Goal: Information Seeking & Learning: Learn about a topic

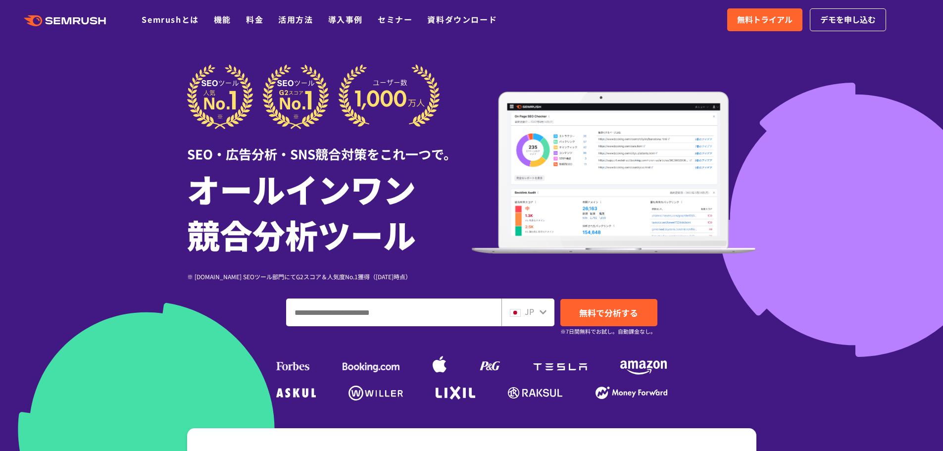
click at [426, 146] on div "SEO・広告分析・SNS競合対策をこれ一つで。" at bounding box center [329, 146] width 285 height 34
drag, startPoint x: 426, startPoint y: 146, endPoint x: 384, endPoint y: 119, distance: 49.4
click at [384, 119] on img at bounding box center [313, 96] width 253 height 65
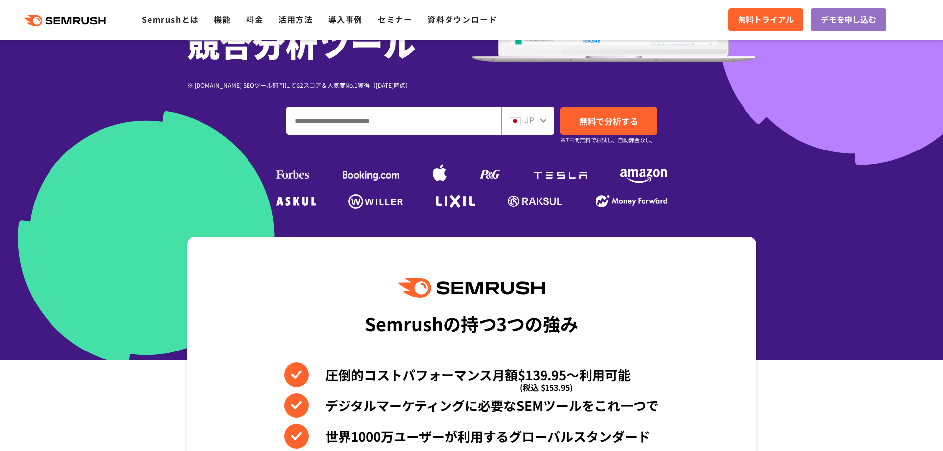
scroll to position [198, 0]
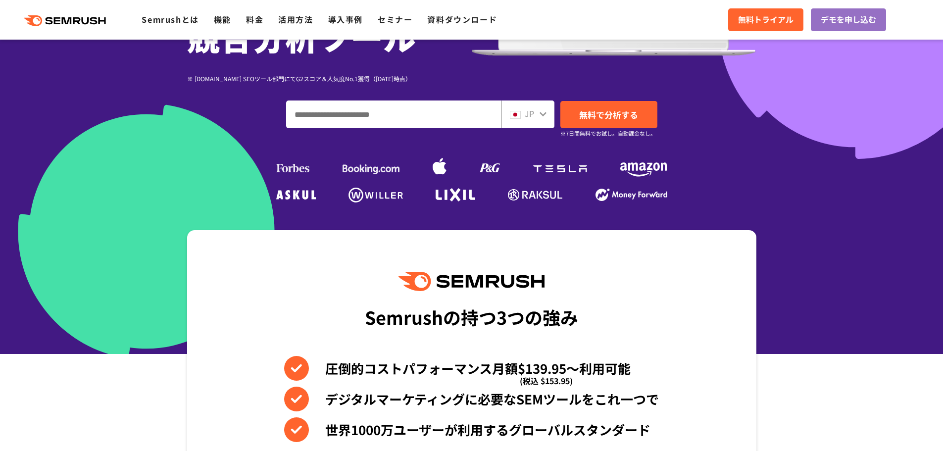
drag, startPoint x: 285, startPoint y: 175, endPoint x: 259, endPoint y: 148, distance: 36.8
click at [259, 148] on div "SEO・広告分析・SNS競合対策をこれ一つで。 オールインワン 競合分析ツール ※ [DOMAIN_NAME] SEOツール部門にてG2スコア＆人気度No.1…" at bounding box center [471, 35] width 569 height 339
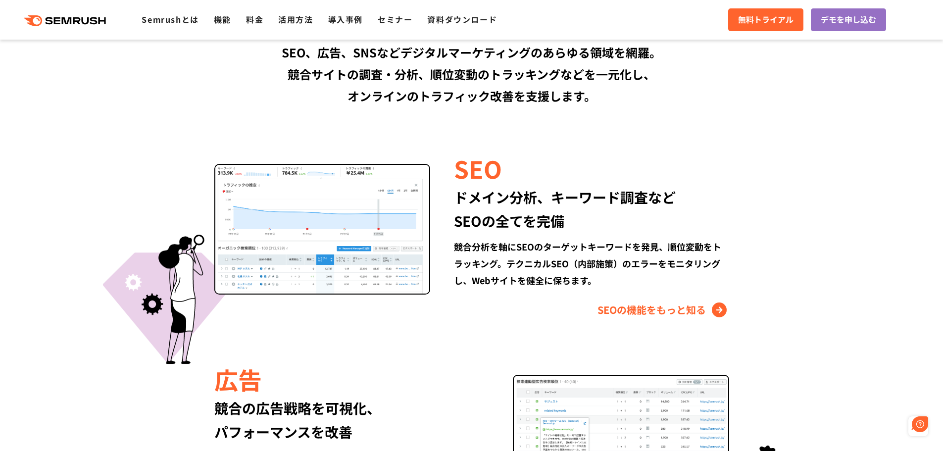
scroll to position [0, 0]
click at [246, 19] on link "料金" at bounding box center [254, 19] width 17 height 12
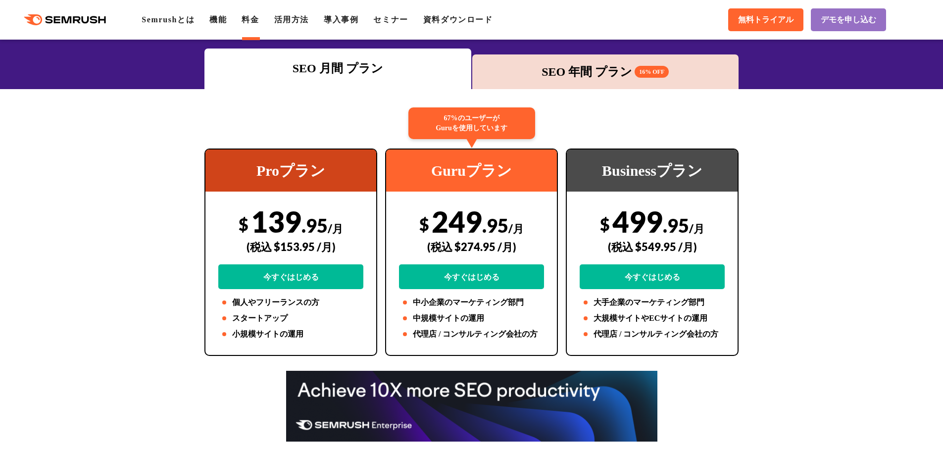
scroll to position [99, 0]
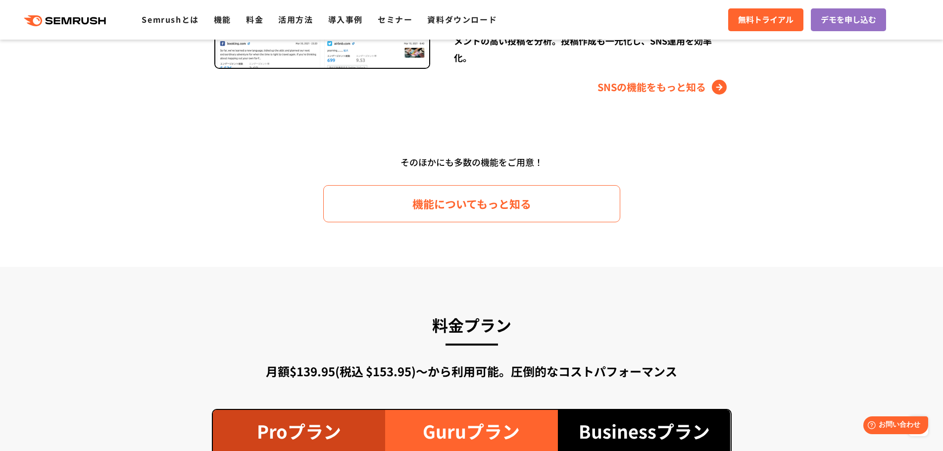
scroll to position [1629, 0]
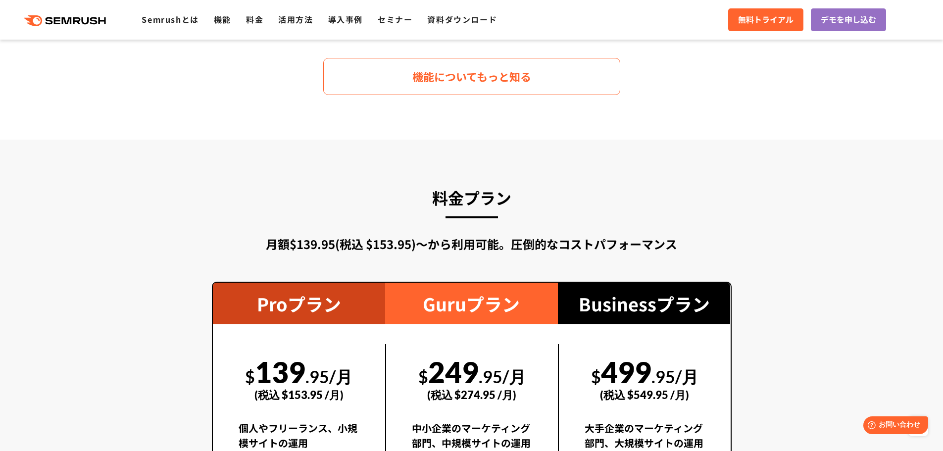
drag, startPoint x: 728, startPoint y: 156, endPoint x: 760, endPoint y: 221, distance: 72.6
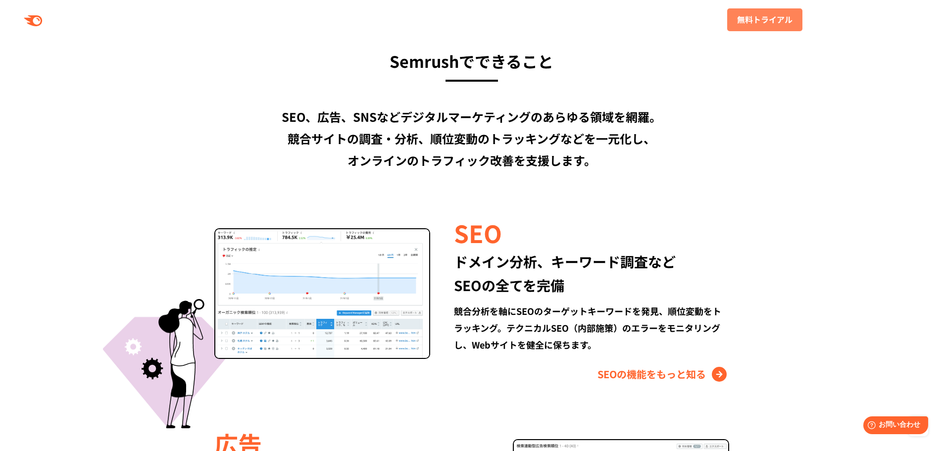
scroll to position [0, 0]
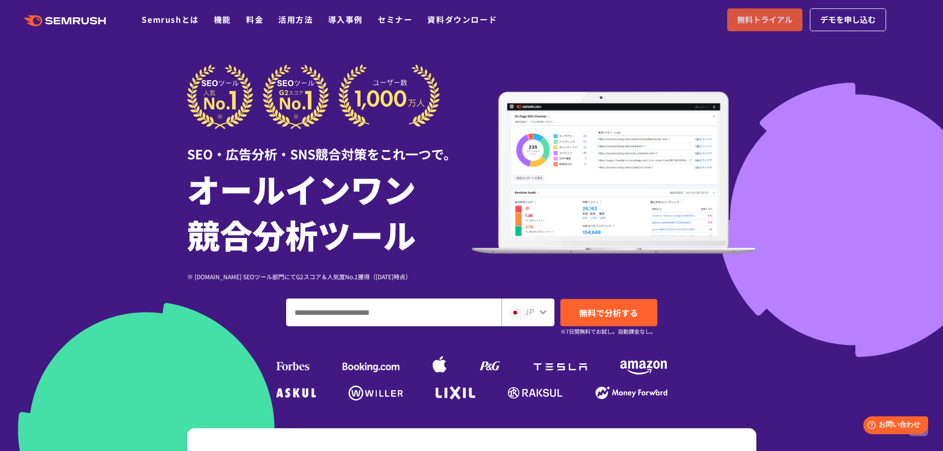
drag, startPoint x: 759, startPoint y: 218, endPoint x: 772, endPoint y: 12, distance: 205.8
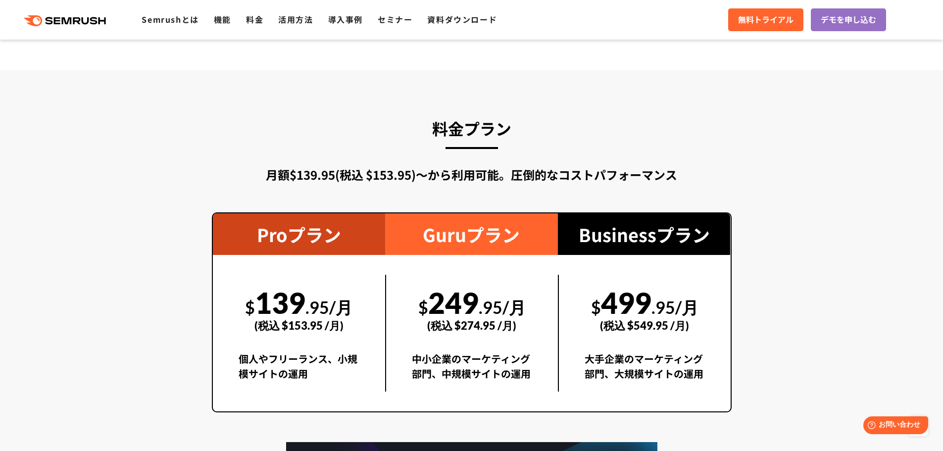
scroll to position [1682, 0]
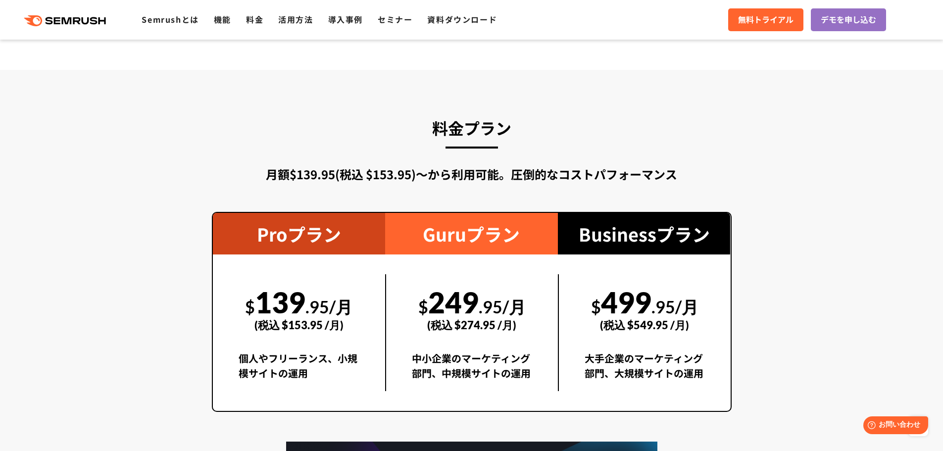
click at [811, 150] on section "料金プラン 月額$139.95(税込 $153.95)〜から利用可能。圧倒的なコストパフォーマンス Proプラン $ 139 .95/月 (税込 $153.9…" at bounding box center [471, 347] width 943 height 554
drag, startPoint x: 811, startPoint y: 143, endPoint x: 777, endPoint y: 92, distance: 61.1
click at [777, 92] on section "料金プラン 月額$139.95(税込 $153.95)〜から利用可能。圧倒的なコストパフォーマンス Proプラン $ 139 .95/月 (税込 $153.9…" at bounding box center [471, 347] width 943 height 554
click at [806, 126] on section "料金プラン 月額$139.95(税込 $153.95)〜から利用可能。圧倒的なコストパフォーマンス Proプラン $ 139 .95/月 (税込 $153.9…" at bounding box center [471, 347] width 943 height 554
drag, startPoint x: 806, startPoint y: 124, endPoint x: 799, endPoint y: 92, distance: 32.3
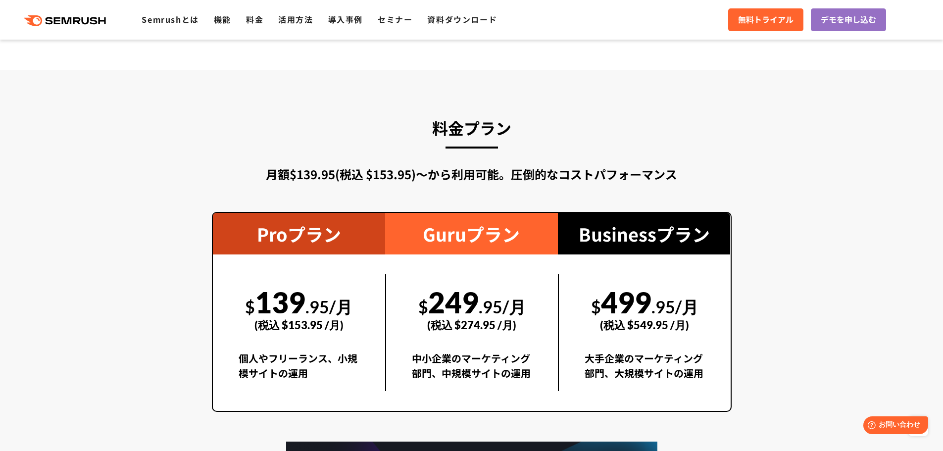
click at [799, 92] on section "料金プラン 月額$139.95(税込 $153.95)〜から利用可能。圧倒的なコストパフォーマンス Proプラン $ 139 .95/月 (税込 $153.9…" at bounding box center [471, 347] width 943 height 554
drag, startPoint x: 220, startPoint y: 154, endPoint x: 140, endPoint y: 126, distance: 84.3
click at [140, 126] on section "料金プラン 月額$139.95(税込 $153.95)〜から利用可能。圧倒的なコストパフォーマンス Proプラン $ 139 .95/月 (税込 $153.9…" at bounding box center [471, 347] width 943 height 554
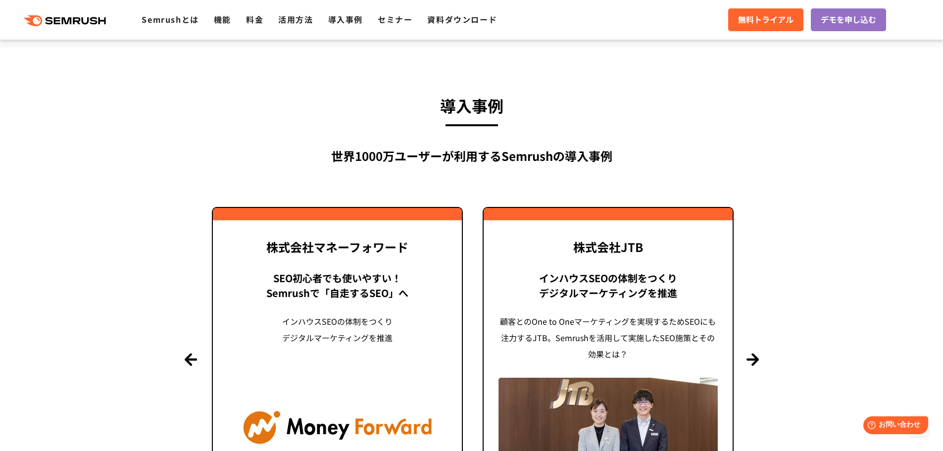
scroll to position [2276, 0]
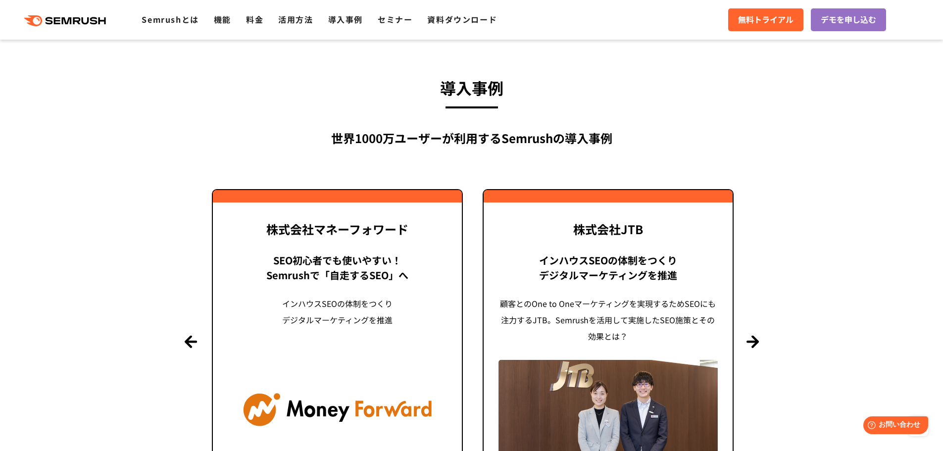
click at [757, 238] on section "導入事例 世界[DATE]万ユーザーが利用する Semrushの導入事例 Previous 株式会社LIXIL 「テクニカルSEOの実践でサイトを健全に Si…" at bounding box center [471, 291] width 943 height 522
click at [754, 335] on button "Next" at bounding box center [752, 341] width 12 height 12
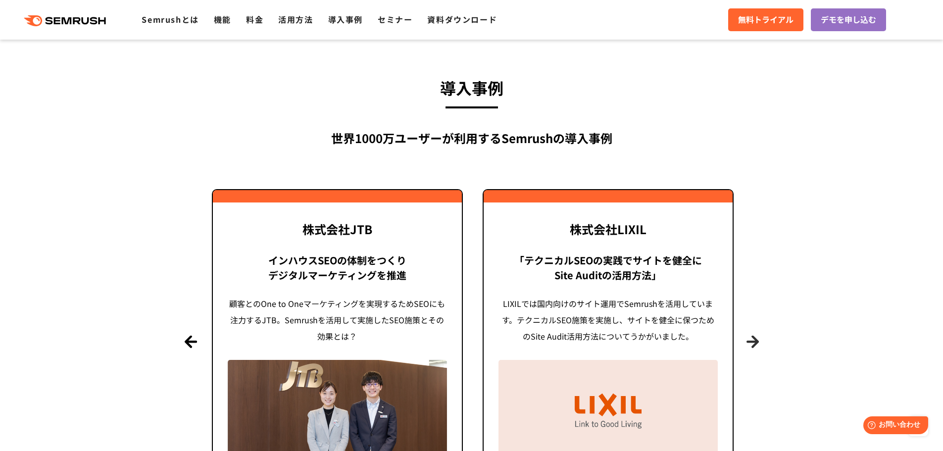
click at [754, 335] on button "Next" at bounding box center [752, 341] width 12 height 12
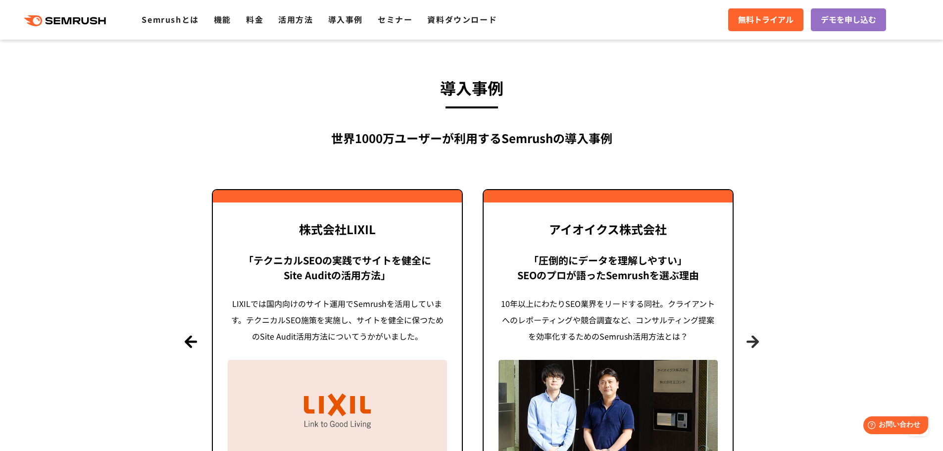
scroll to position [2326, 0]
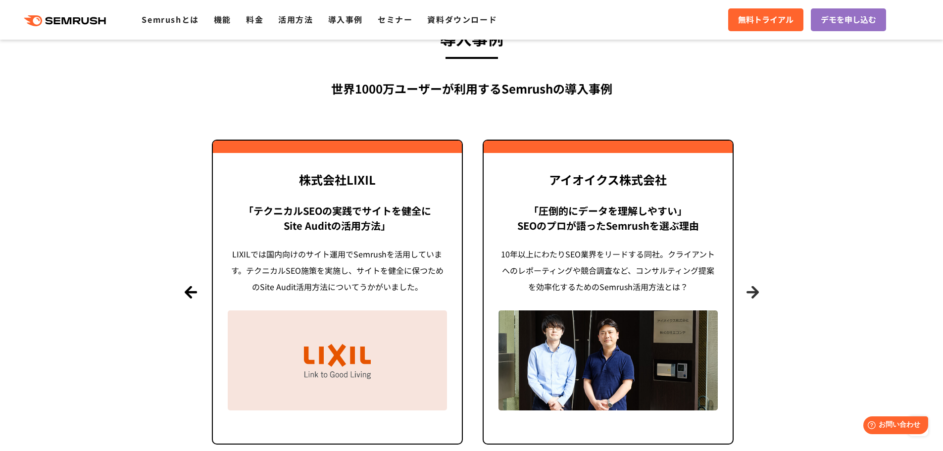
click at [759, 286] on button "Next" at bounding box center [752, 292] width 12 height 12
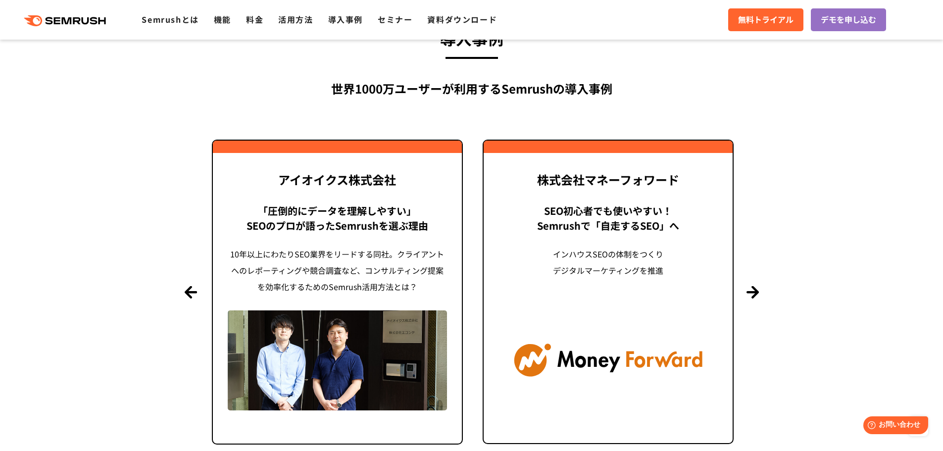
click at [799, 150] on section "導入事例 世界[DATE]万ユーザーが利用する Semrushの導入事例 Previous 株式会社LIXIL 「テクニカルSEOの実践でサイトを健全に Si…" at bounding box center [471, 241] width 943 height 522
drag, startPoint x: 800, startPoint y: 146, endPoint x: 807, endPoint y: 127, distance: 20.5
click at [806, 128] on section "導入事例 世界[DATE]万ユーザーが利用する Semrushの導入事例 Previous 株式会社LIXIL 「テクニカルSEOの実践でサイトを健全に Si…" at bounding box center [471, 241] width 943 height 522
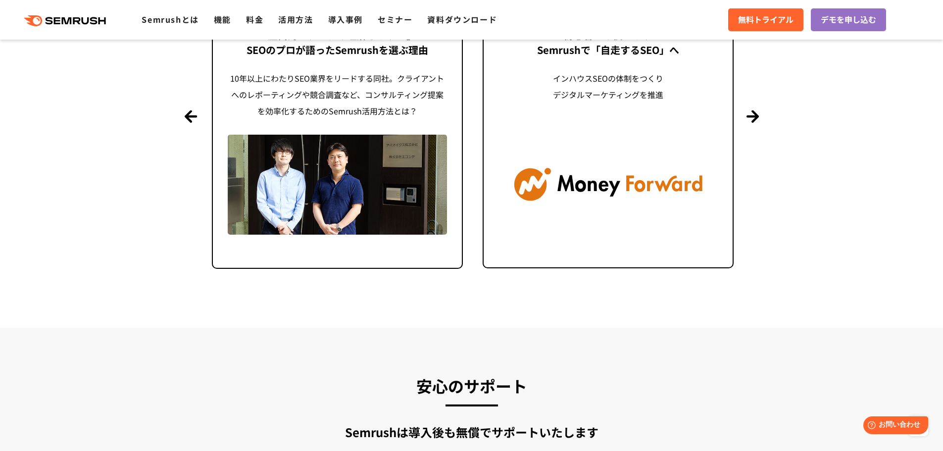
drag, startPoint x: 812, startPoint y: 141, endPoint x: 825, endPoint y: 203, distance: 63.1
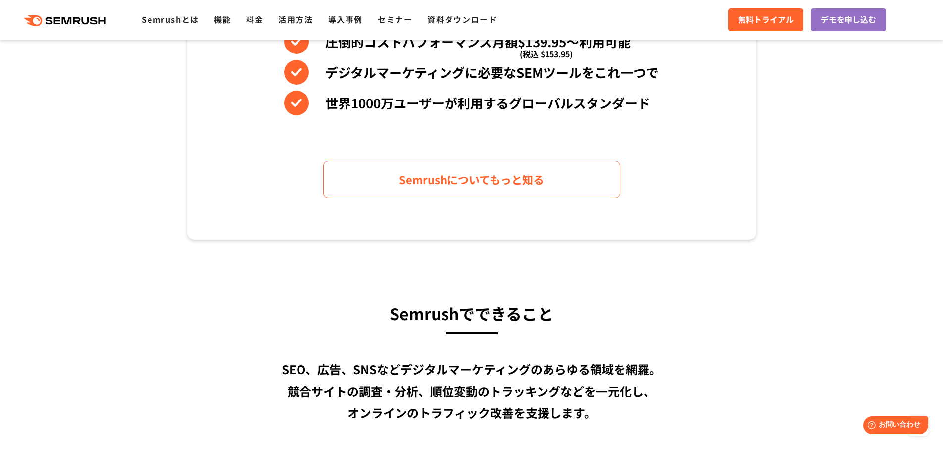
scroll to position [0, 0]
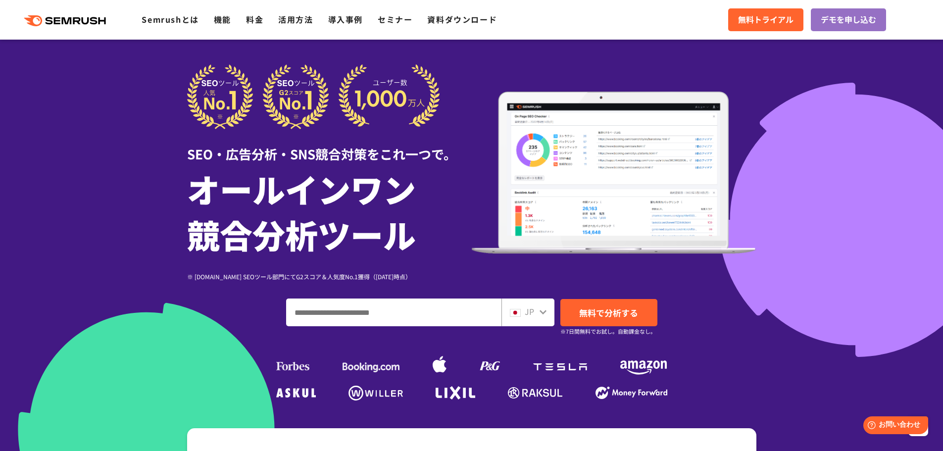
drag, startPoint x: 731, startPoint y: 206, endPoint x: 765, endPoint y: 82, distance: 128.3
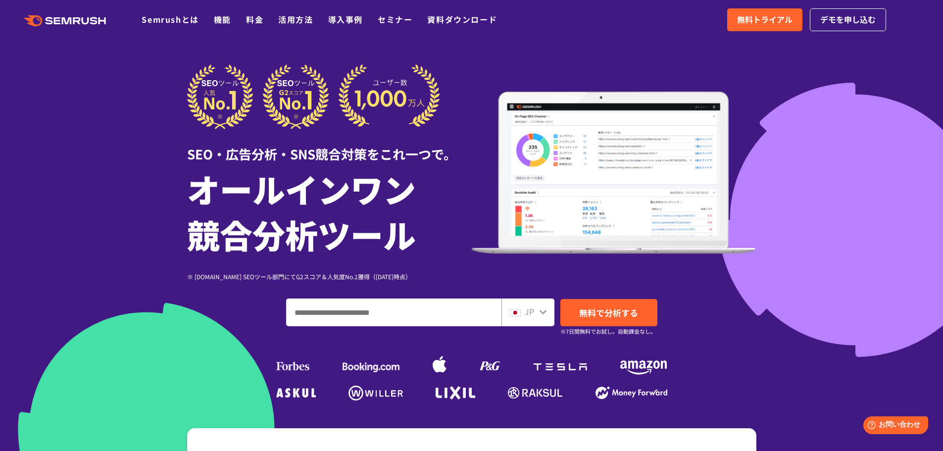
click at [283, 134] on div "SEO・広告分析・SNS競合対策をこれ一つで。" at bounding box center [329, 146] width 285 height 34
drag, startPoint x: 283, startPoint y: 134, endPoint x: 262, endPoint y: 89, distance: 49.6
click at [262, 89] on img at bounding box center [313, 96] width 253 height 65
click at [278, 21] on link "活用方法" at bounding box center [295, 19] width 35 height 12
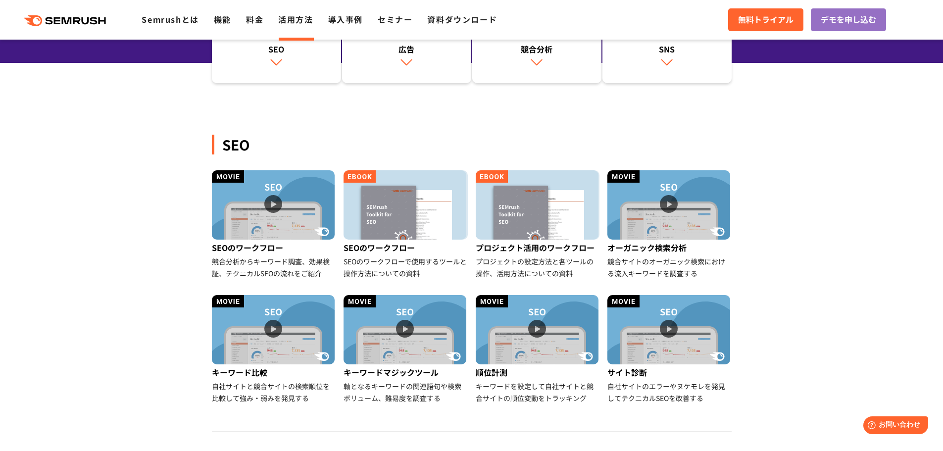
scroll to position [198, 0]
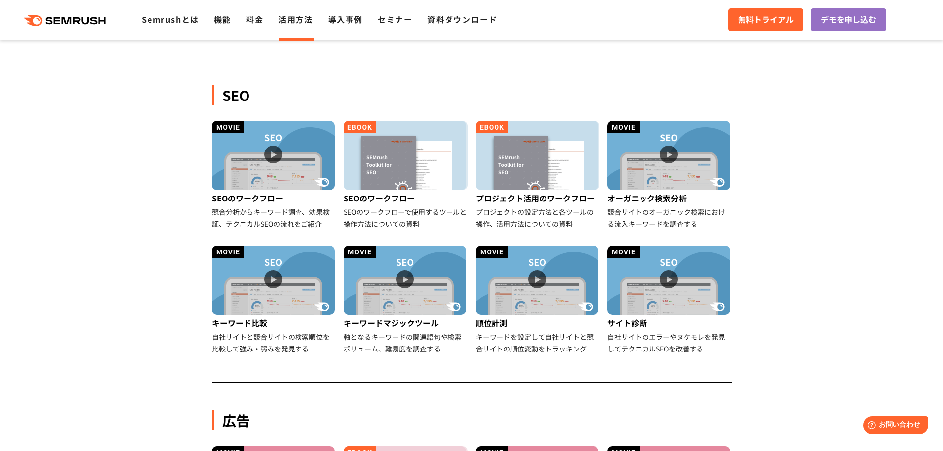
drag, startPoint x: 166, startPoint y: 197, endPoint x: 154, endPoint y: 139, distance: 59.5
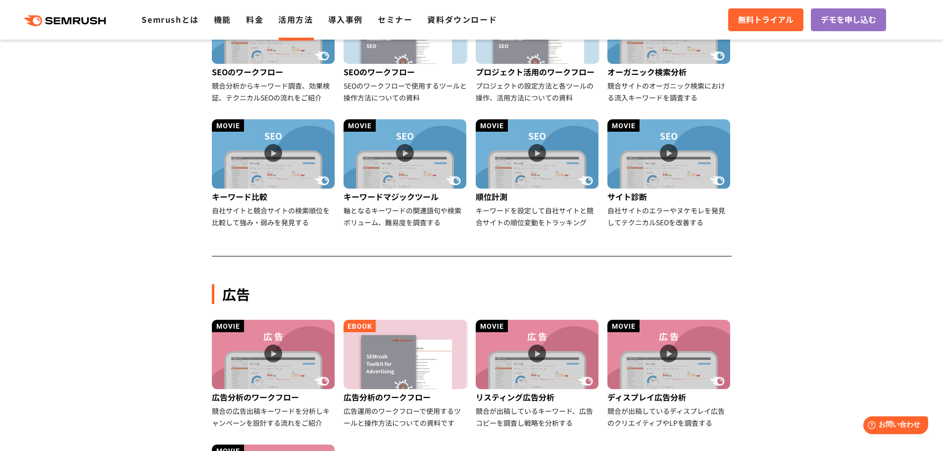
scroll to position [445, 0]
